Goal: Transaction & Acquisition: Purchase product/service

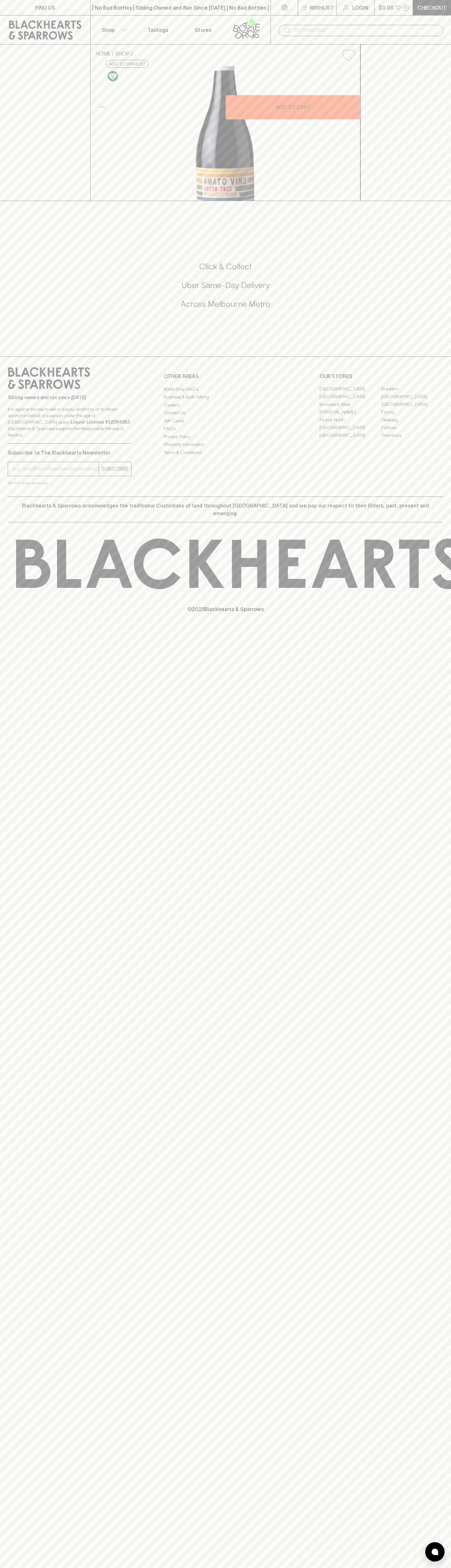
click at [349, 9] on icon at bounding box center [346, 8] width 8 height 8
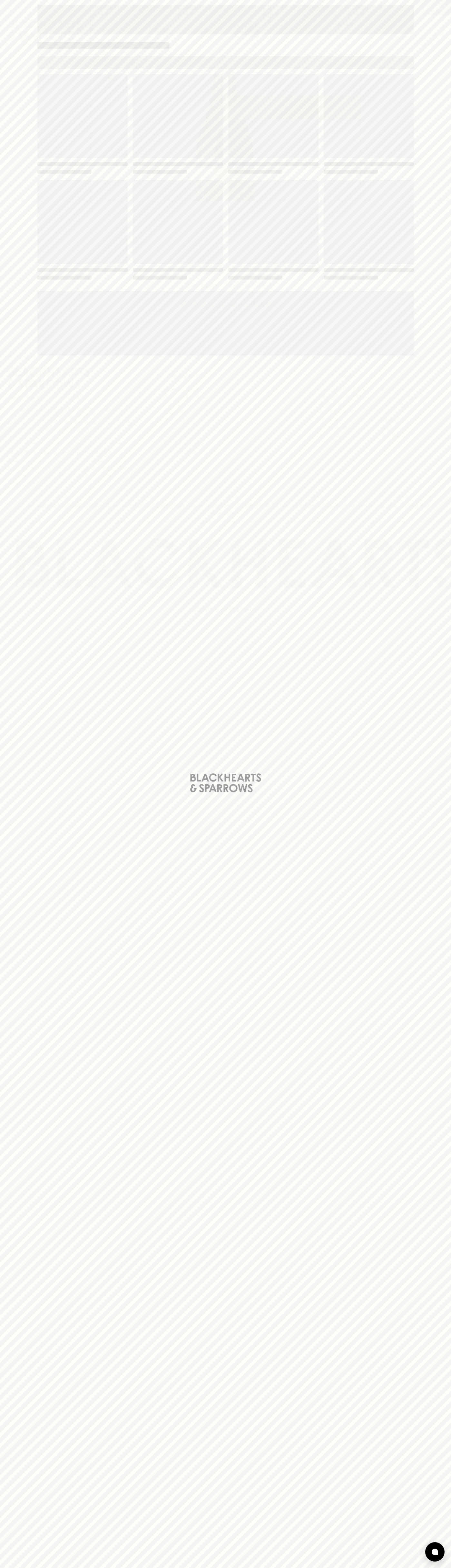
click at [443, 1553] on div at bounding box center [435, 1552] width 19 height 19
click at [414, 1568] on html "FIND US | No Bad Bottles | Sibling Owned and Run Since 2006 | No Bad Bottles | …" at bounding box center [225, 784] width 451 height 1568
click at [27, 24] on div "Loading" at bounding box center [225, 784] width 451 height 1568
